Goal: Information Seeking & Learning: Learn about a topic

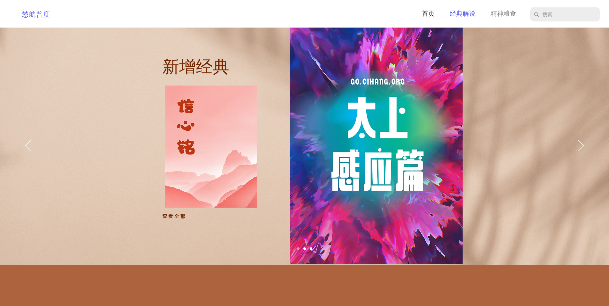
click at [467, 15] on p "经典解说" at bounding box center [462, 14] width 32 height 10
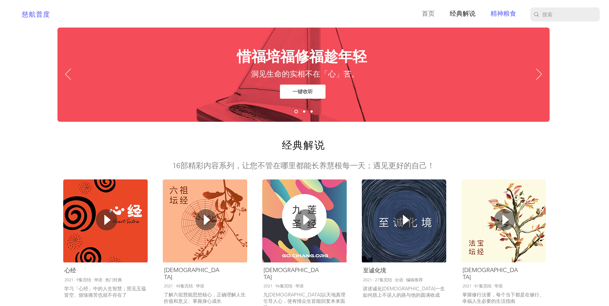
click at [499, 15] on p "精神粮食" at bounding box center [503, 14] width 32 height 10
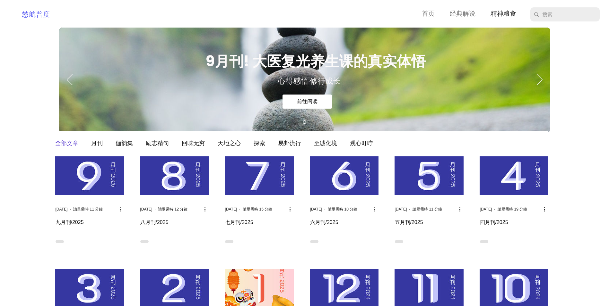
click at [580, 104] on div "main content" at bounding box center [304, 287] width 609 height 518
click at [23, 226] on div "main content" at bounding box center [304, 287] width 609 height 518
click at [96, 183] on img "部落格動態消息" at bounding box center [89, 176] width 69 height 39
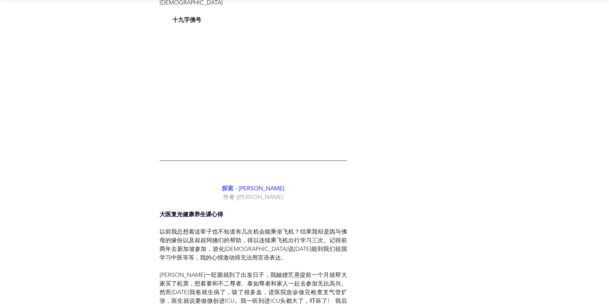
scroll to position [5230, 0]
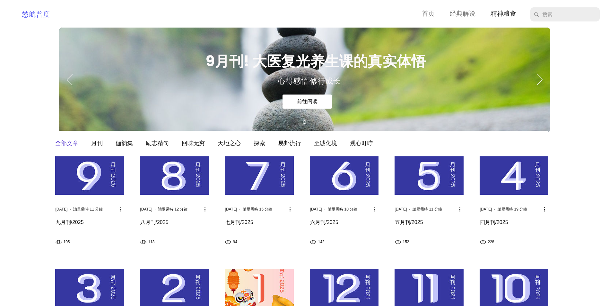
click at [192, 168] on img "部落格動態消息" at bounding box center [174, 176] width 69 height 39
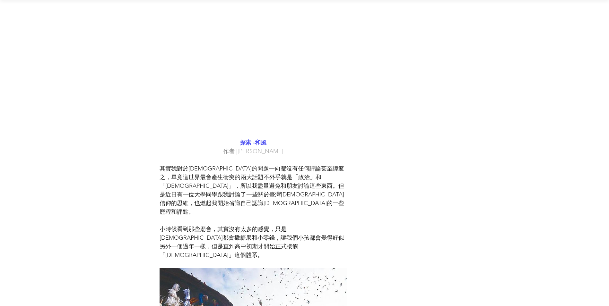
scroll to position [4364, 0]
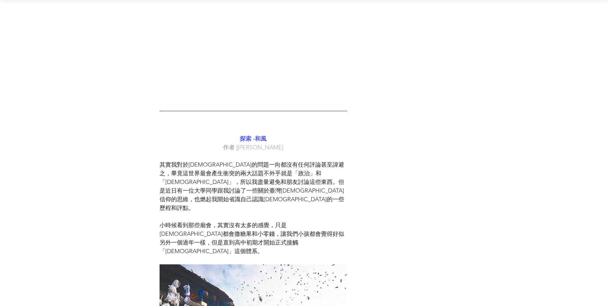
drag, startPoint x: 196, startPoint y: 166, endPoint x: 194, endPoint y: 176, distance: 9.4
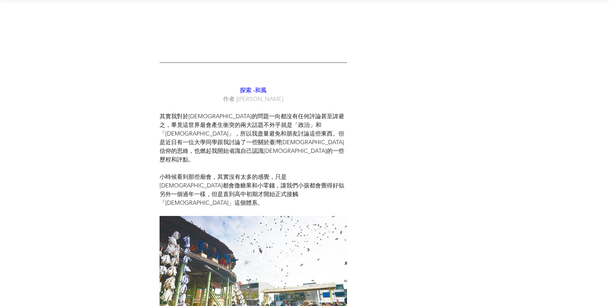
scroll to position [4428, 0]
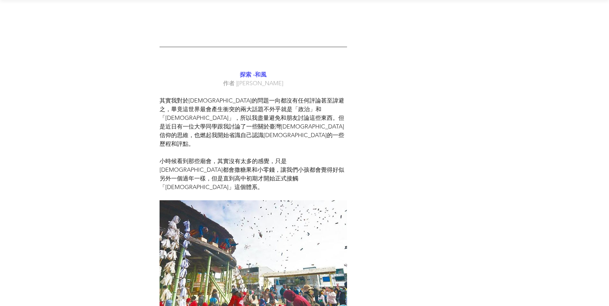
drag, startPoint x: 249, startPoint y: 124, endPoint x: 249, endPoint y: 198, distance: 74.1
drag, startPoint x: 249, startPoint y: 198, endPoint x: 236, endPoint y: 200, distance: 12.6
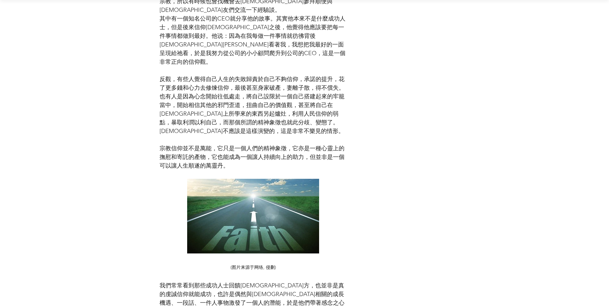
scroll to position [4877, 0]
